Goal: Information Seeking & Learning: Find specific page/section

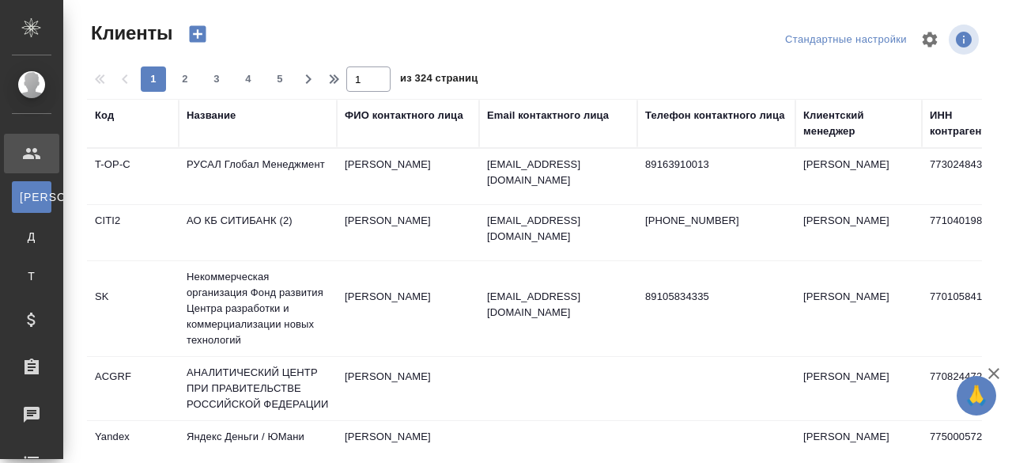
select select "RU"
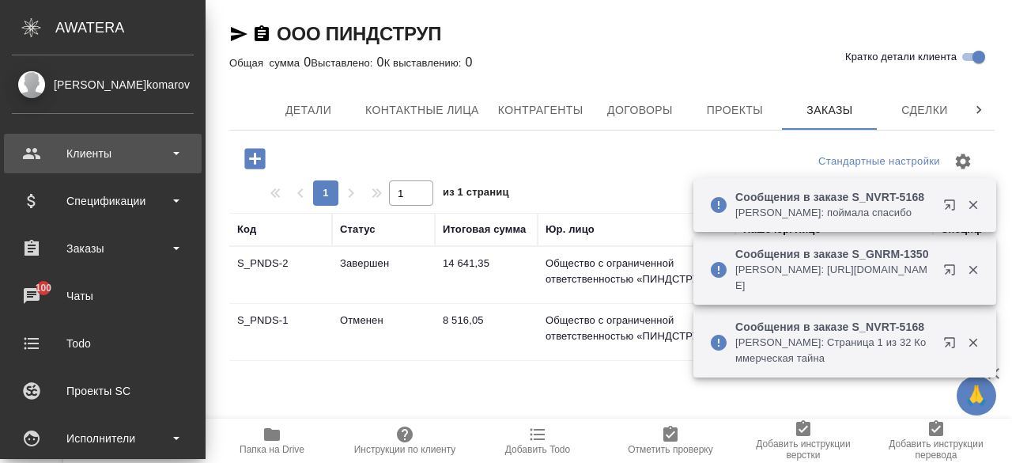
click at [134, 153] on div "Клиенты" at bounding box center [103, 154] width 182 height 24
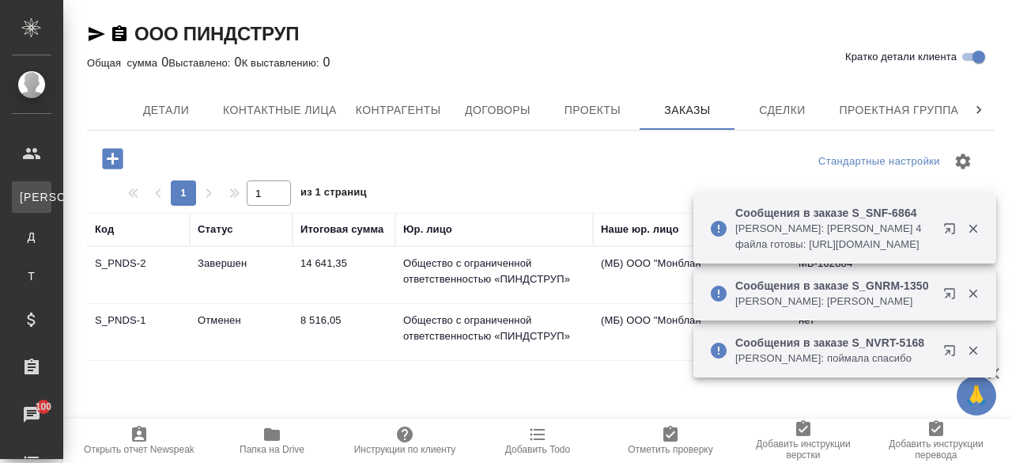
click at [51, 202] on link "К Клиенты" at bounding box center [32, 197] width 40 height 32
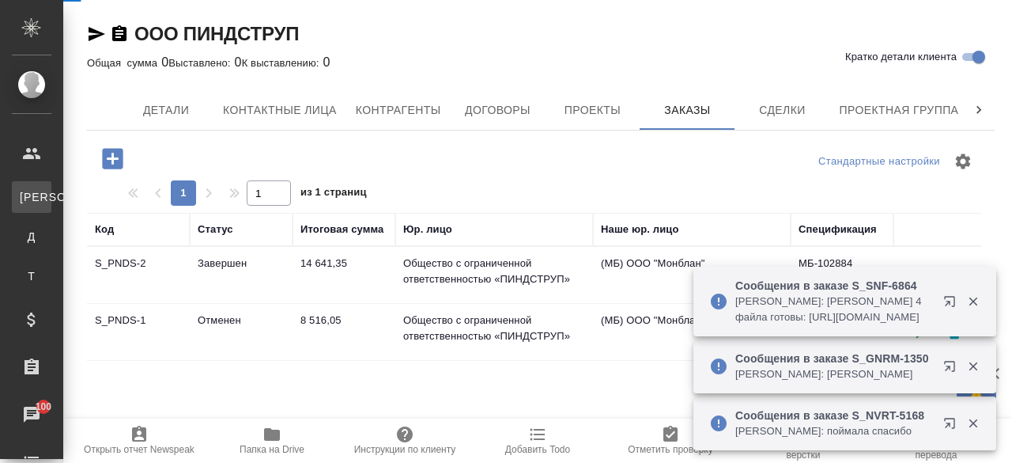
select select "RU"
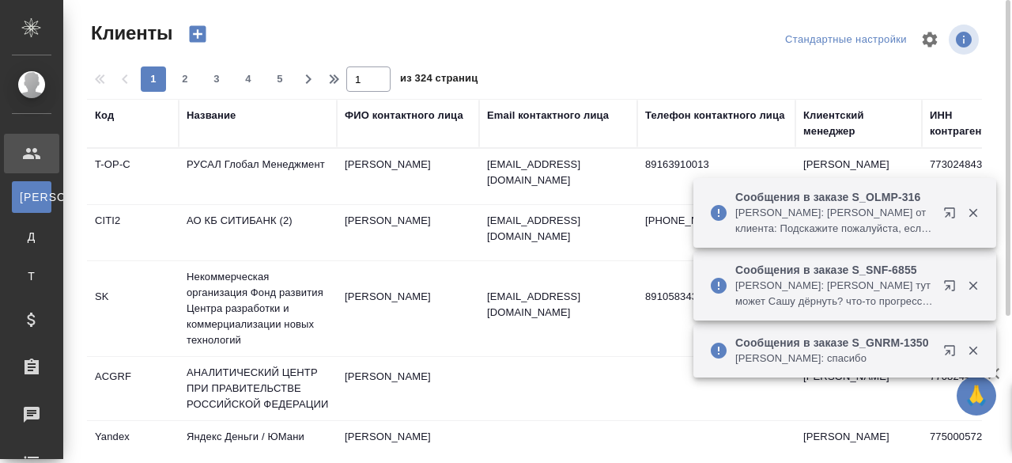
click at [229, 118] on div "Название" at bounding box center [211, 116] width 49 height 16
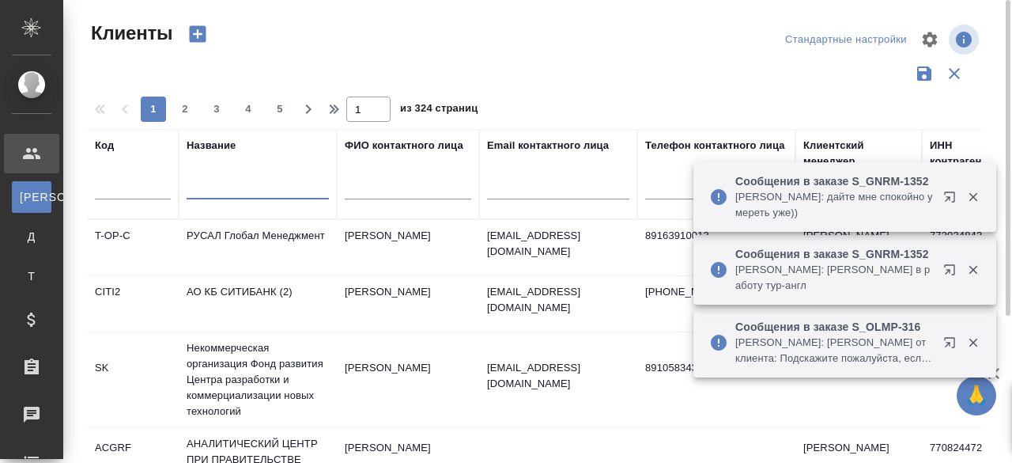
click at [223, 194] on input "text" at bounding box center [258, 190] width 142 height 20
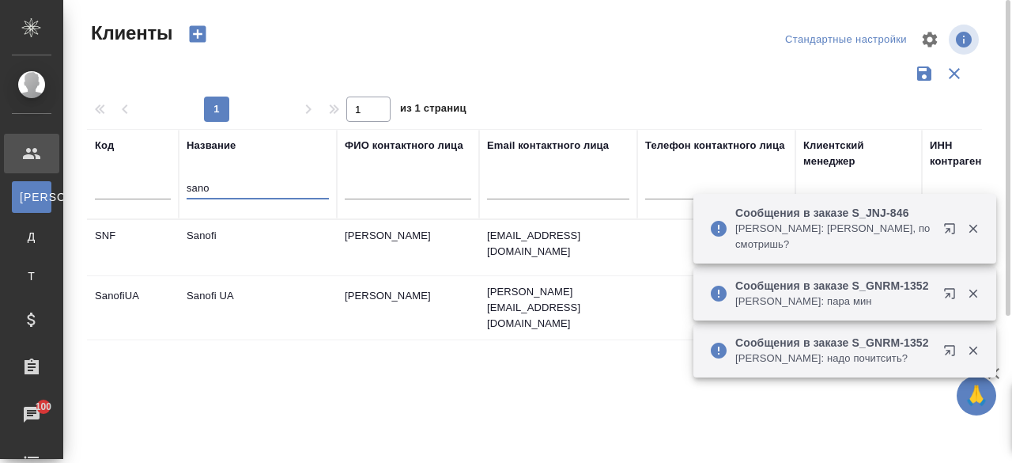
type input "sano"
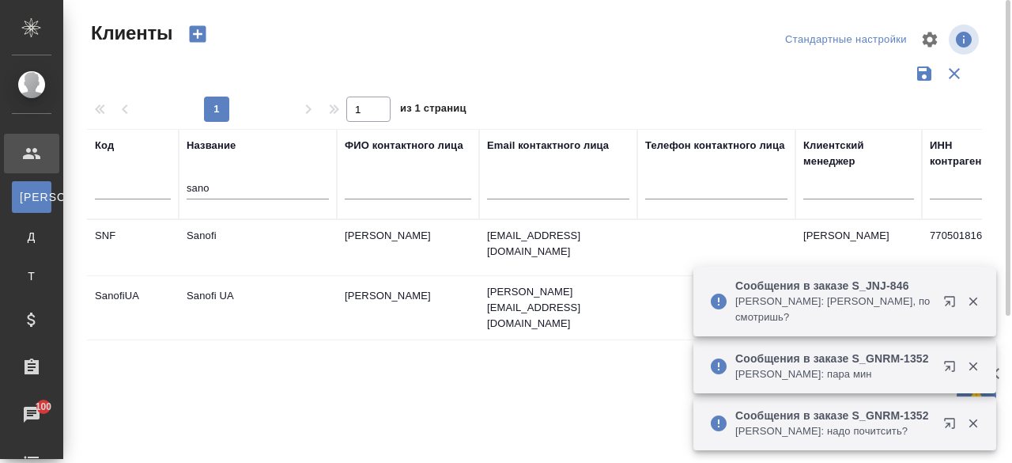
click at [204, 236] on td "Sanofi" at bounding box center [258, 247] width 158 height 55
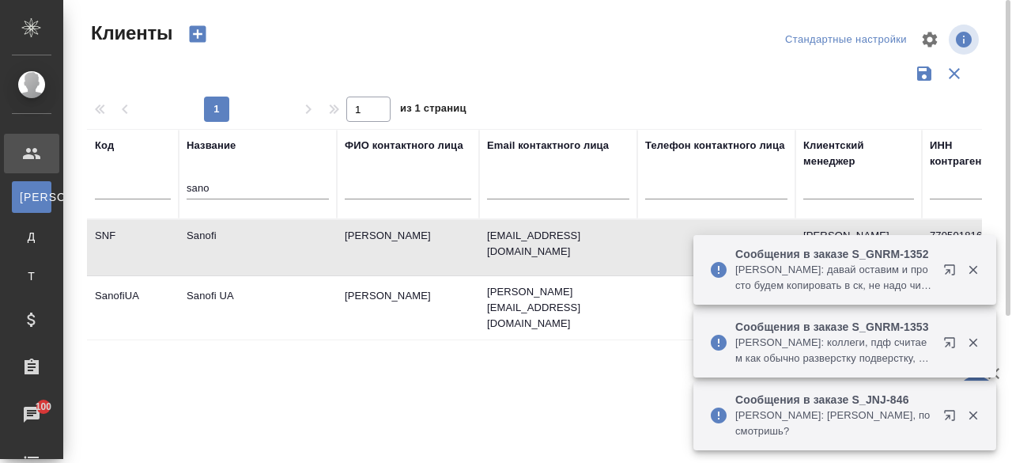
click at [204, 236] on td "Sanofi" at bounding box center [258, 247] width 158 height 55
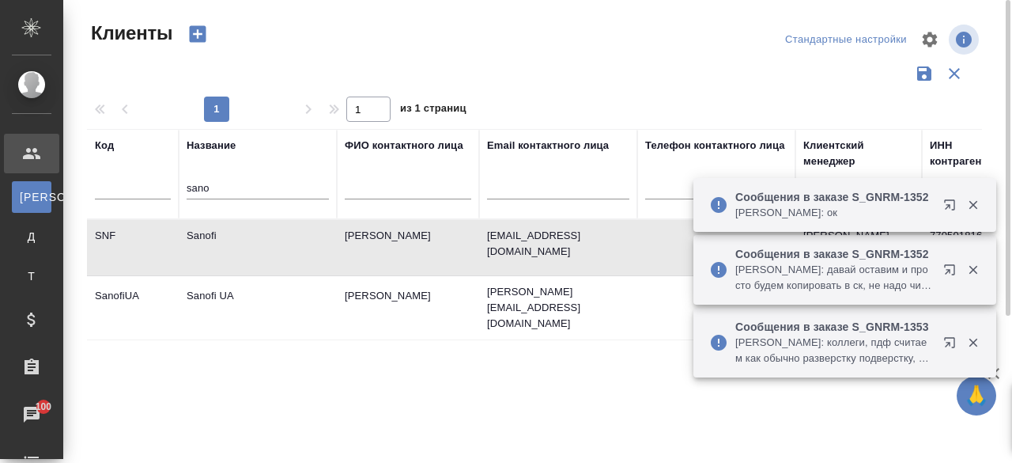
click at [204, 236] on td "Sanofi" at bounding box center [258, 247] width 158 height 55
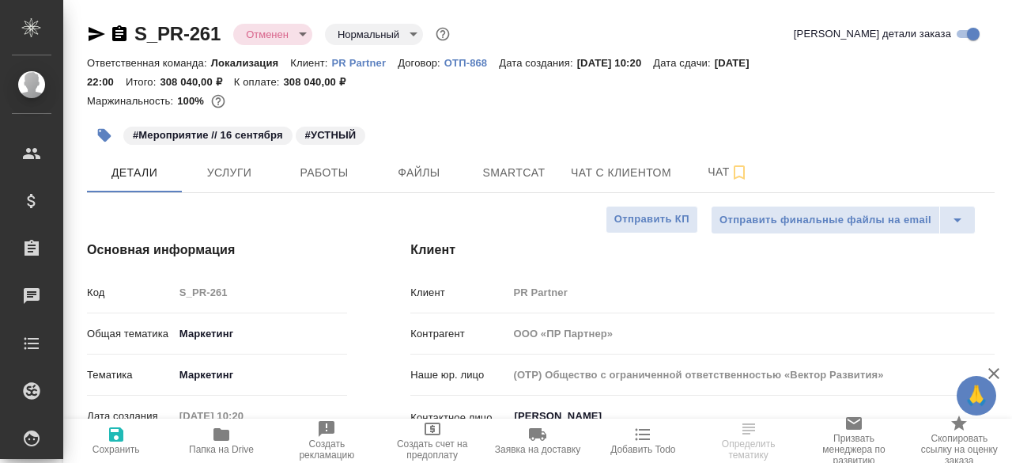
select select "RU"
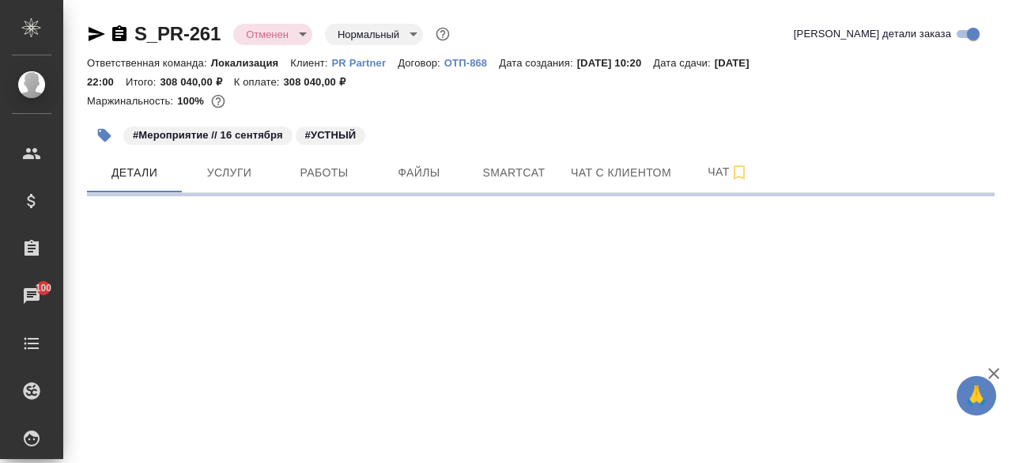
select select "RU"
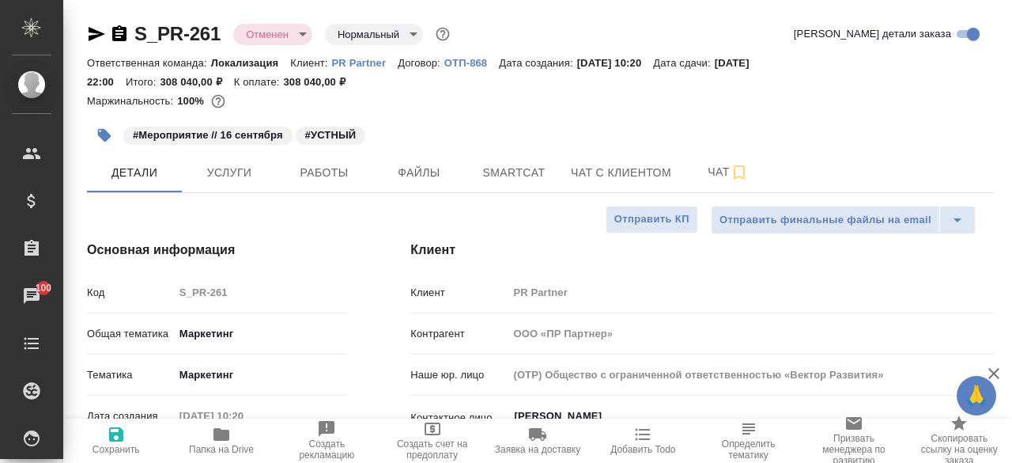
type textarea "x"
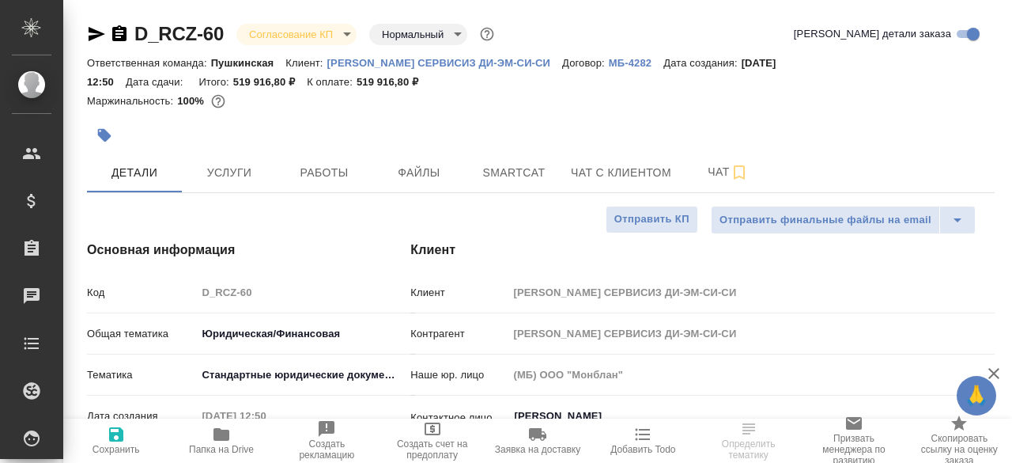
select select "RU"
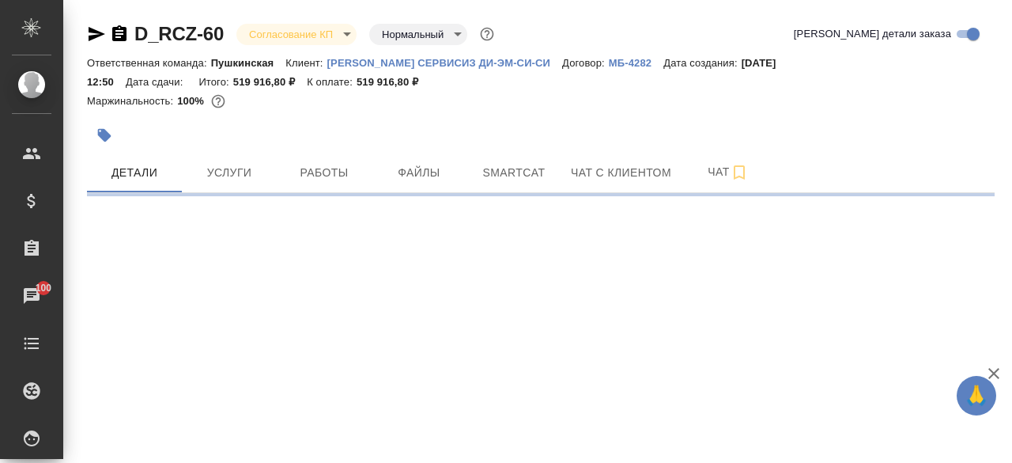
select select "RU"
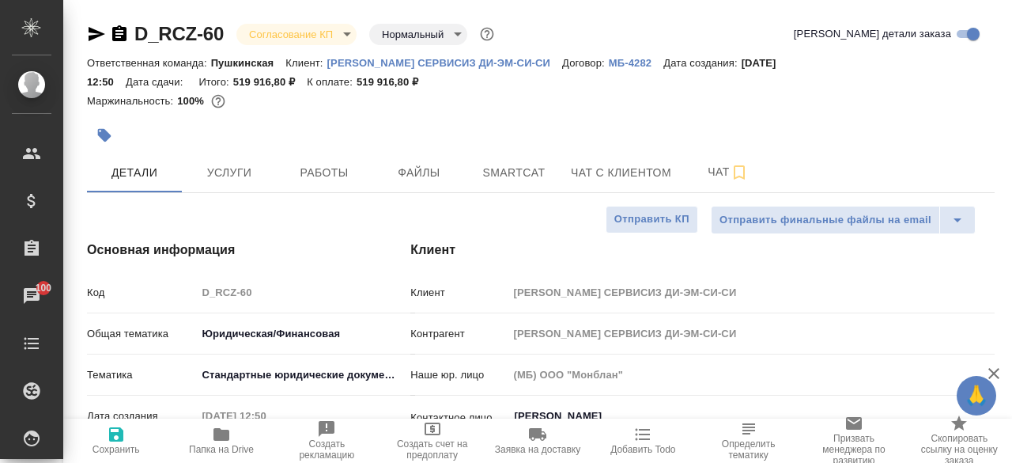
type textarea "x"
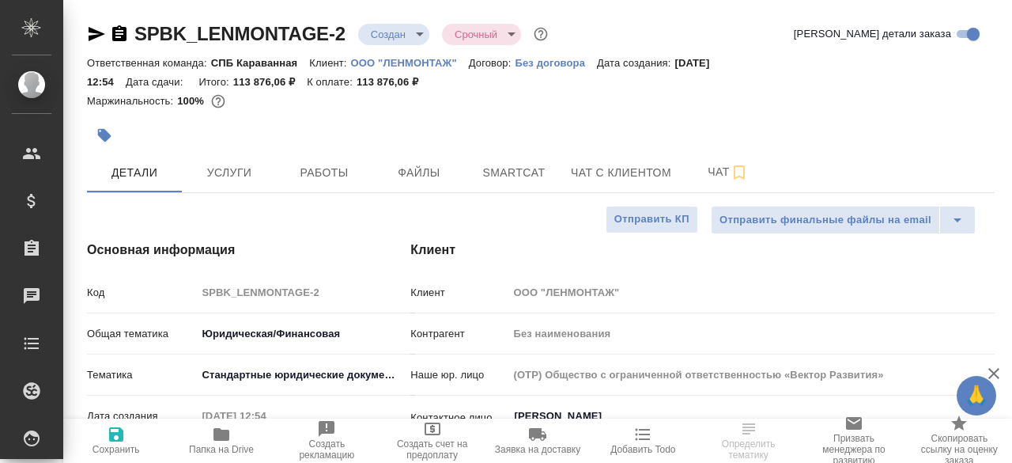
select select "RU"
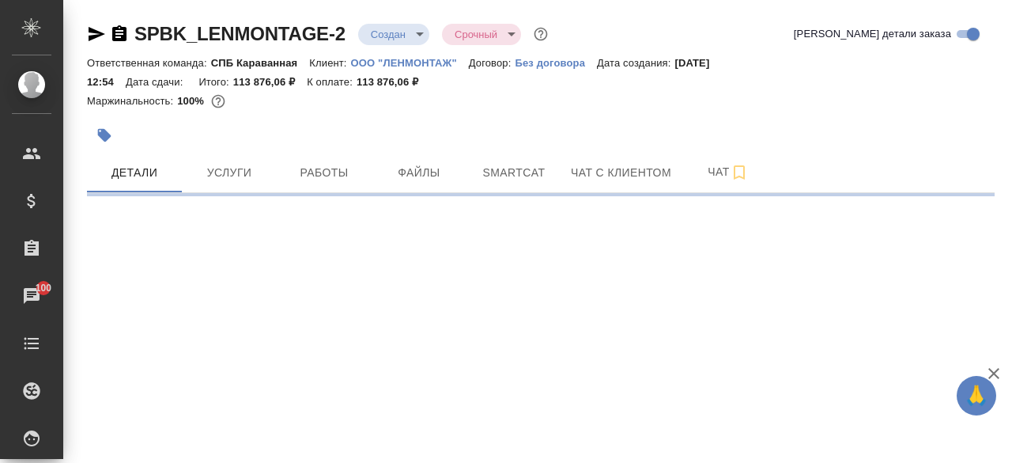
select select "RU"
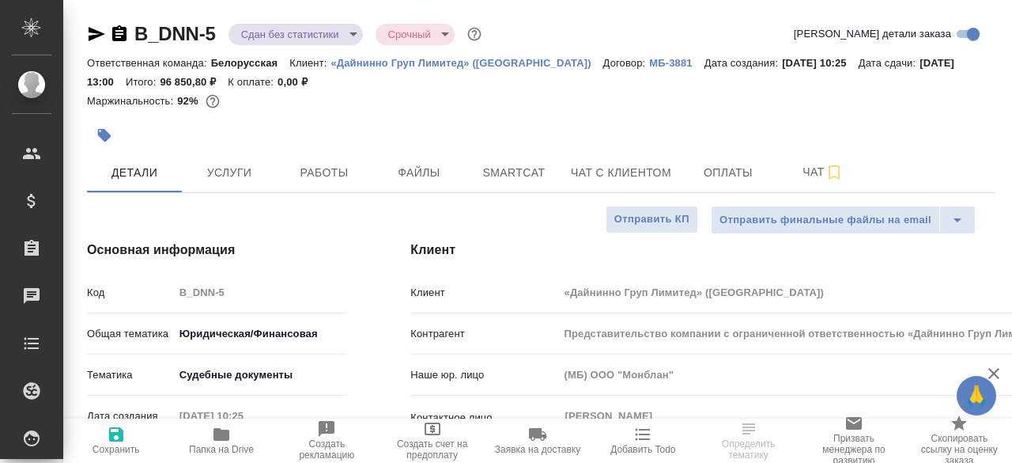
select select "RU"
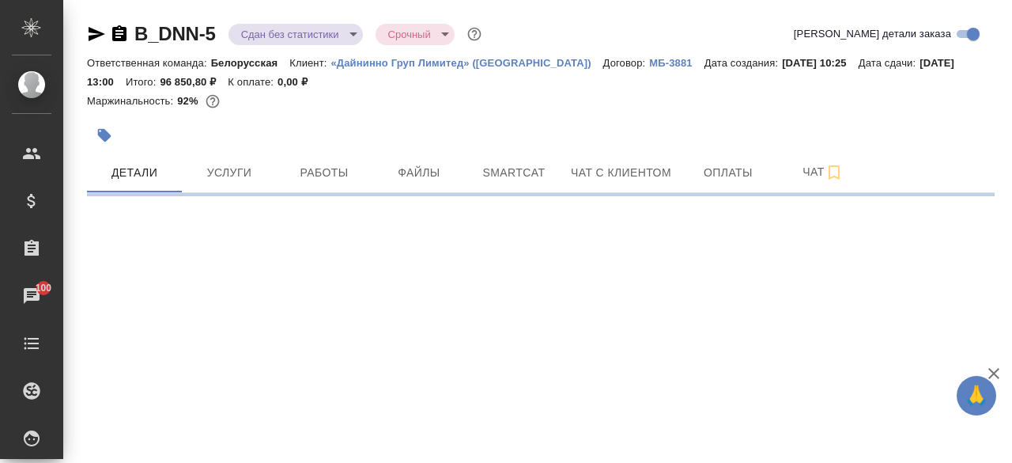
select select "RU"
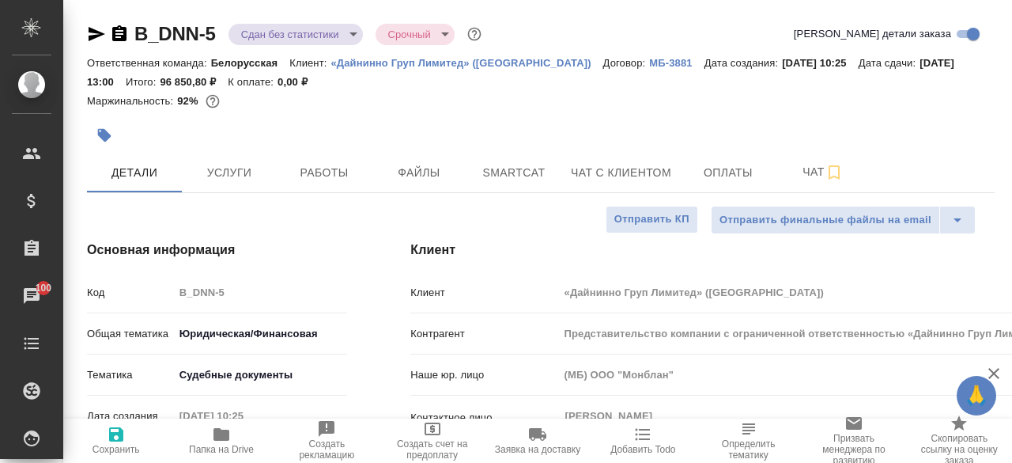
type textarea "x"
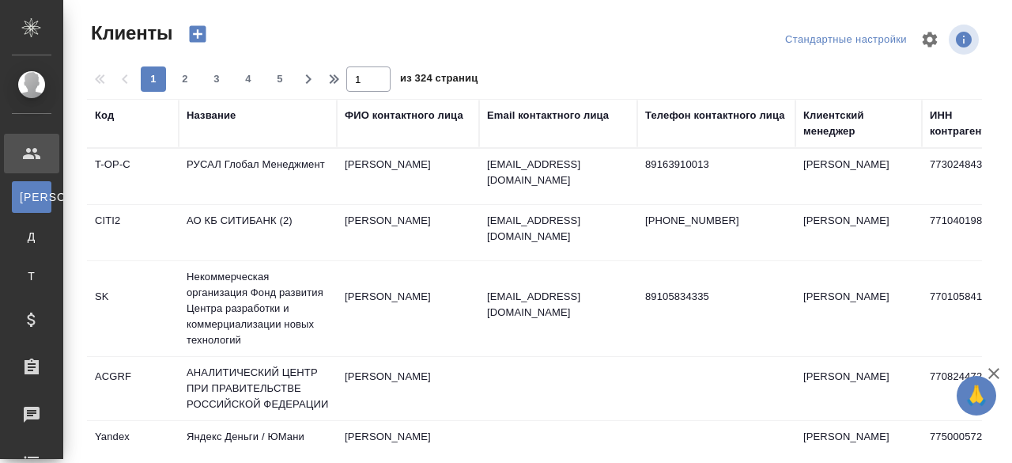
select select "RU"
